Goal: Find specific page/section: Find specific page/section

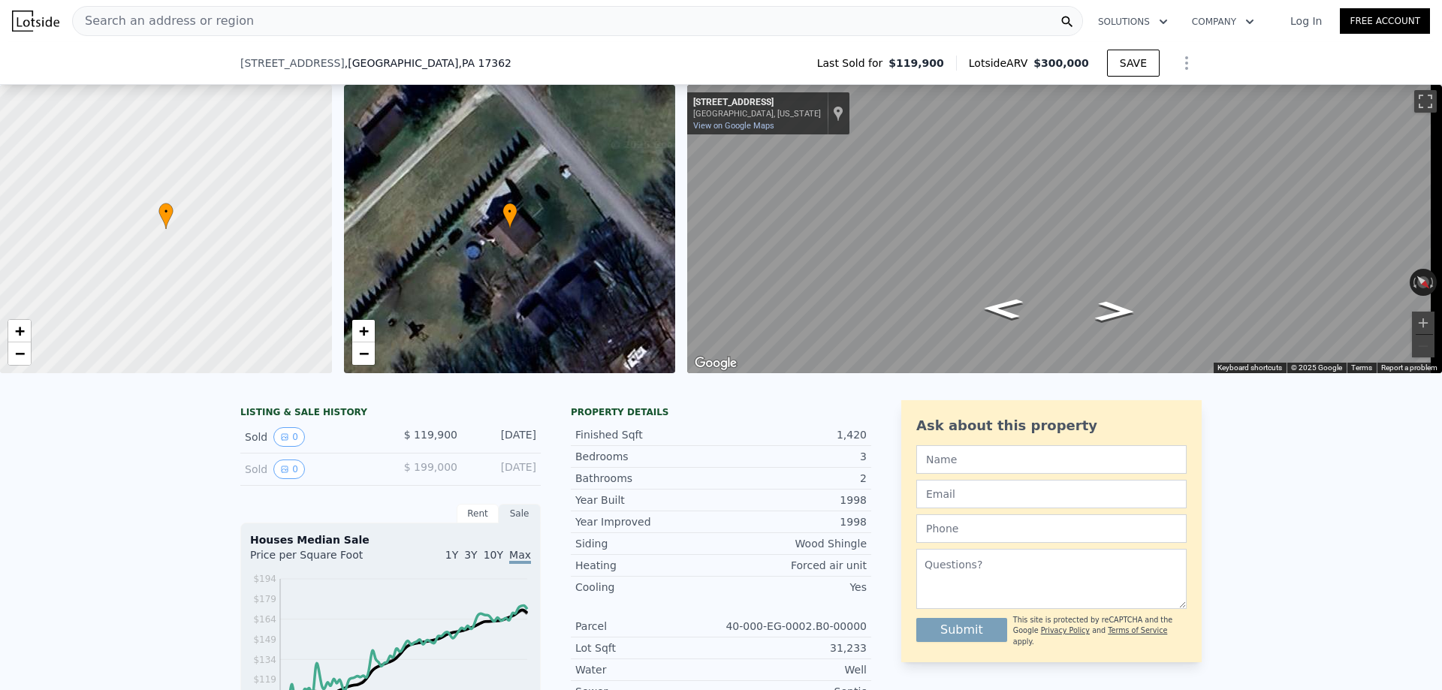
scroll to position [70, 0]
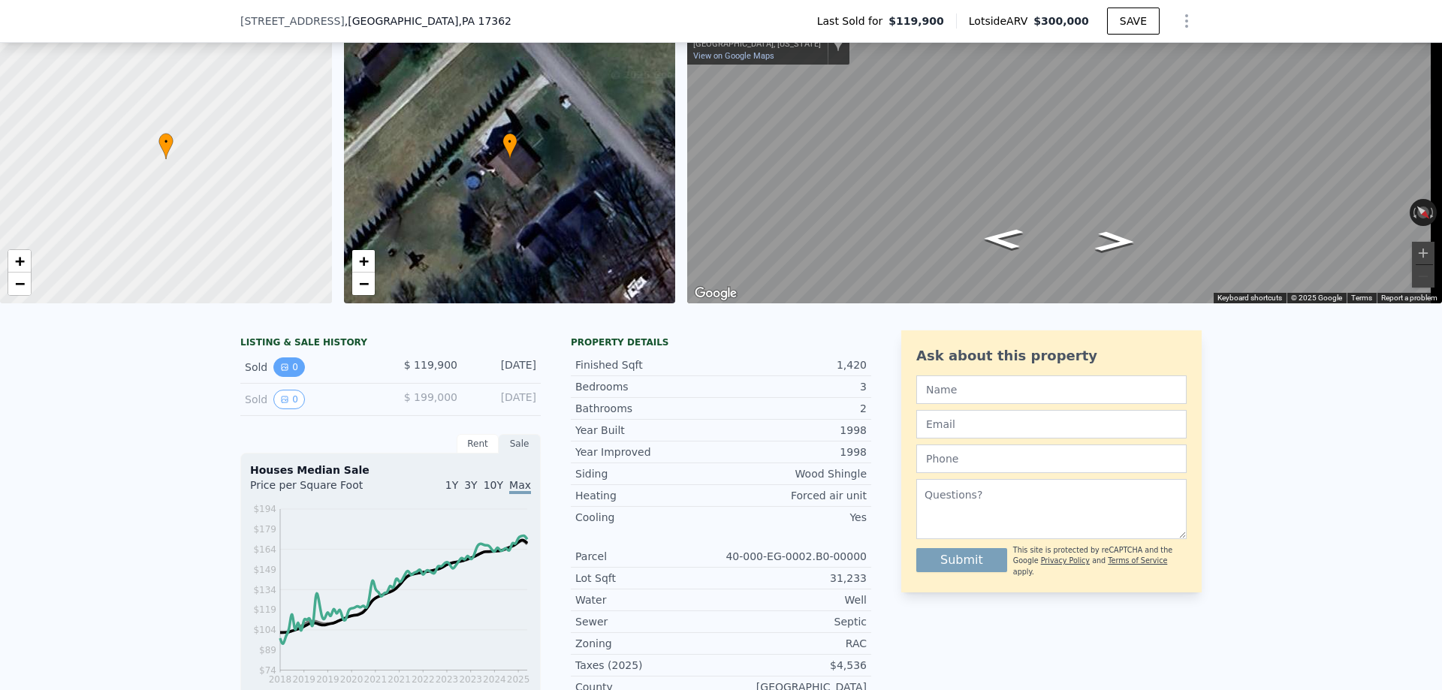
click at [280, 372] on icon "View historical data" at bounding box center [284, 367] width 9 height 9
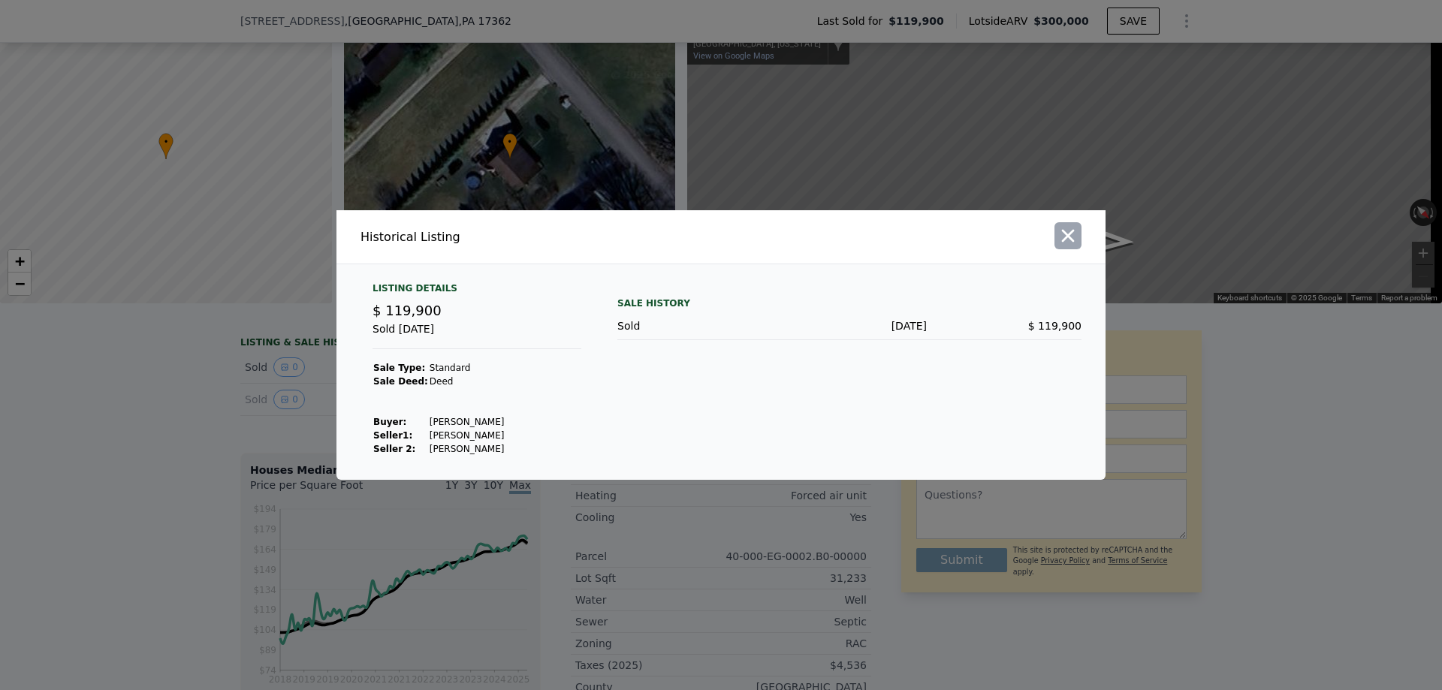
click at [1060, 235] on icon "button" at bounding box center [1067, 235] width 21 height 21
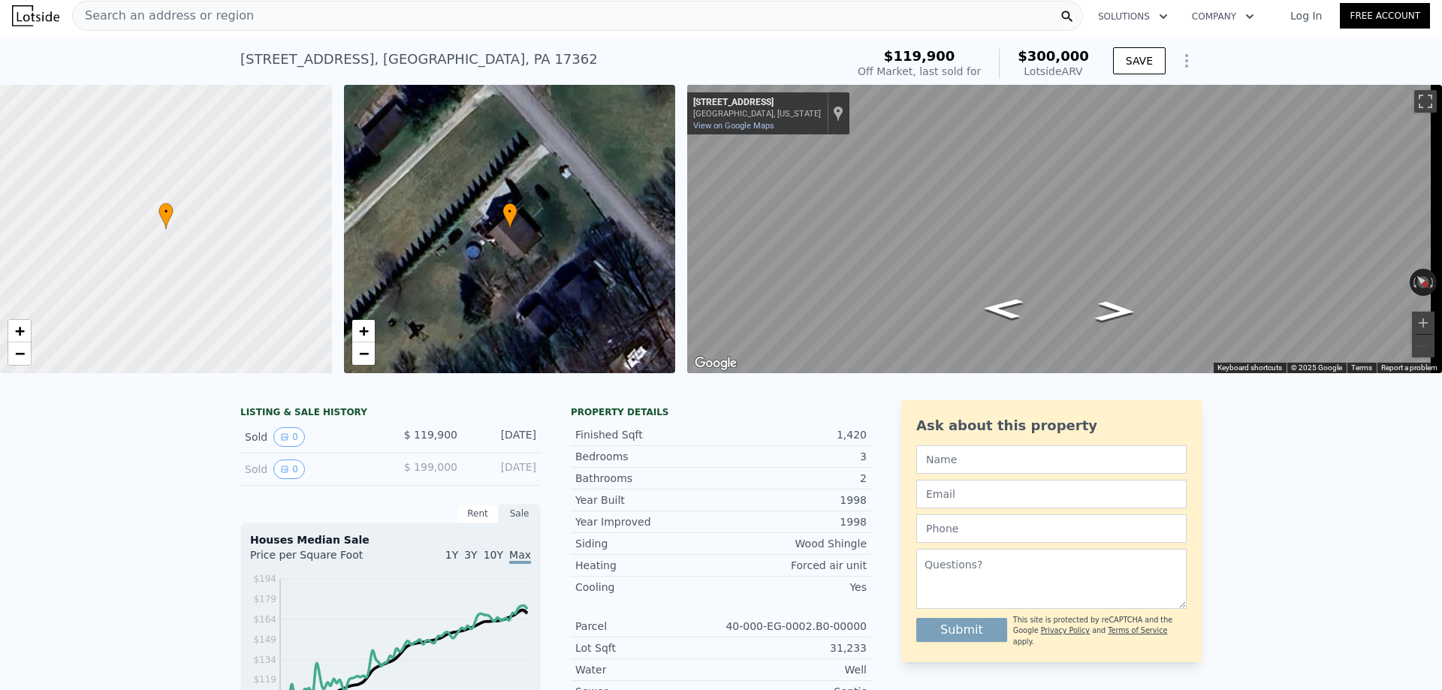
scroll to position [0, 0]
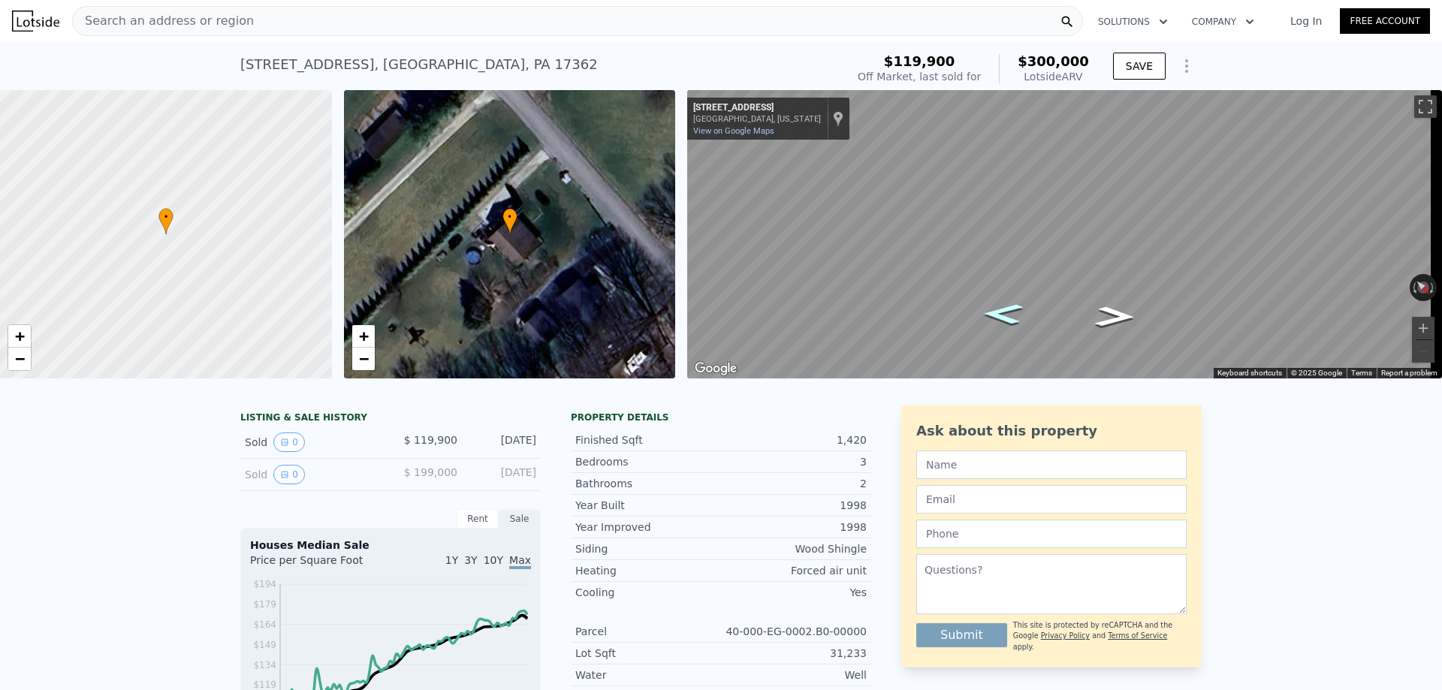
click at [1012, 319] on icon "Go Southeast, Rockville Rd" at bounding box center [1003, 314] width 74 height 30
click at [1006, 310] on icon "Go Southeast, Rockville Rd" at bounding box center [1005, 312] width 88 height 35
click at [1006, 310] on icon "Go Southeast, Rockville Rd" at bounding box center [1005, 311] width 88 height 35
click at [1120, 303] on icon "Go Northwest, Rockville Rd" at bounding box center [1113, 302] width 88 height 35
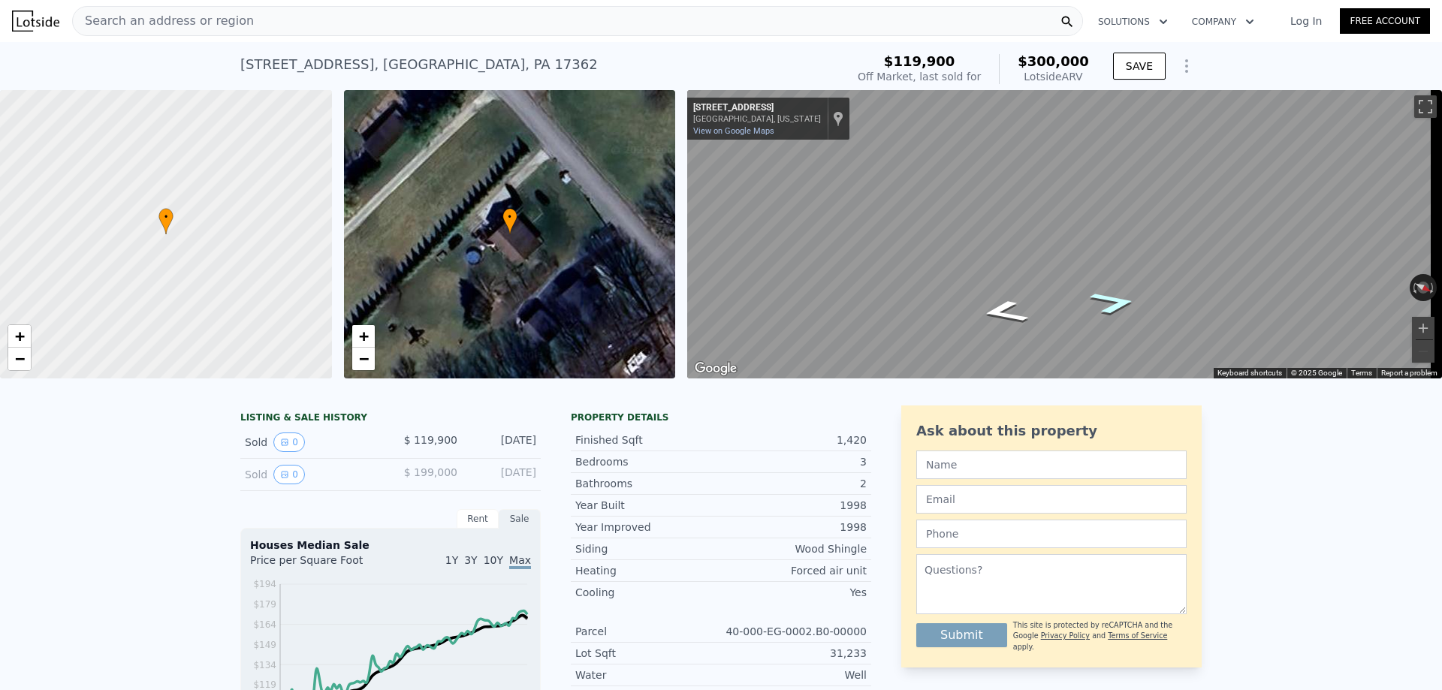
click at [1120, 303] on icon "Go Northwest, Rockville Rd" at bounding box center [1113, 302] width 88 height 35
click at [224, 23] on span "Search an address or region" at bounding box center [163, 21] width 181 height 18
